Goal: Task Accomplishment & Management: Manage account settings

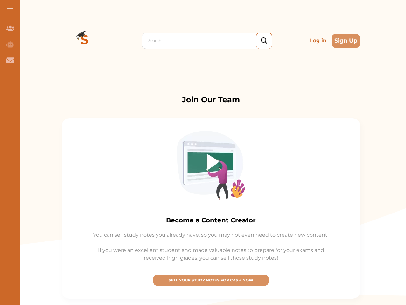
click at [203, 153] on img at bounding box center [211, 166] width 68 height 70
click at [10, 10] on span at bounding box center [10, 10] width 6 height 1
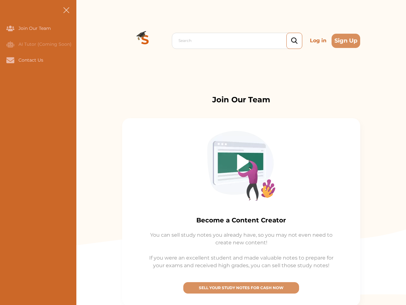
click at [10, 28] on icon "Join Our Team" at bounding box center [10, 28] width 8 height 5
click at [10, 44] on icon "AI Tutor (Coming Soon)" at bounding box center [10, 44] width 8 height 6
click at [10, 60] on icon "Contact Us" at bounding box center [10, 60] width 8 height 6
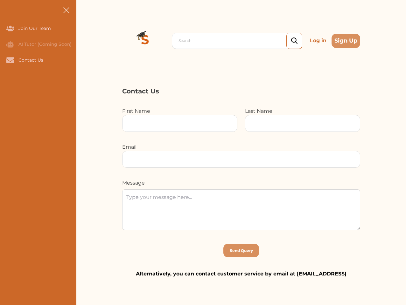
click at [85, 41] on div "Search Log in Sign Up Search Log in Sign Up" at bounding box center [241, 40] width 330 height 81
click at [318, 41] on p "Log in" at bounding box center [318, 40] width 22 height 13
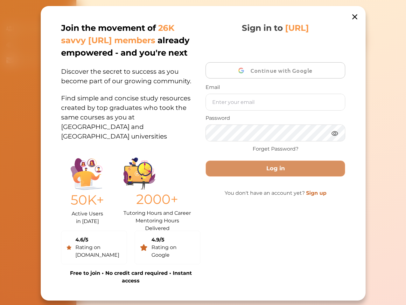
click at [346, 41] on div "Join the movement of 26K savvy [URL] members already empowered - and you're nex…" at bounding box center [203, 153] width 325 height 295
click at [211, 281] on div "Sign in to [URL] Continue with Google Email Password Forget Password? Log in Yo…" at bounding box center [274, 153] width 139 height 263
